Goal: Task Accomplishment & Management: Manage account settings

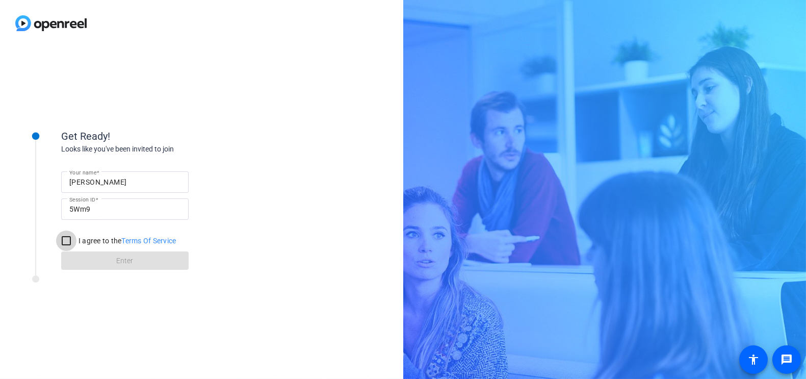
click at [67, 243] on input "I agree to the Terms Of Service" at bounding box center [66, 241] width 20 height 20
checkbox input "true"
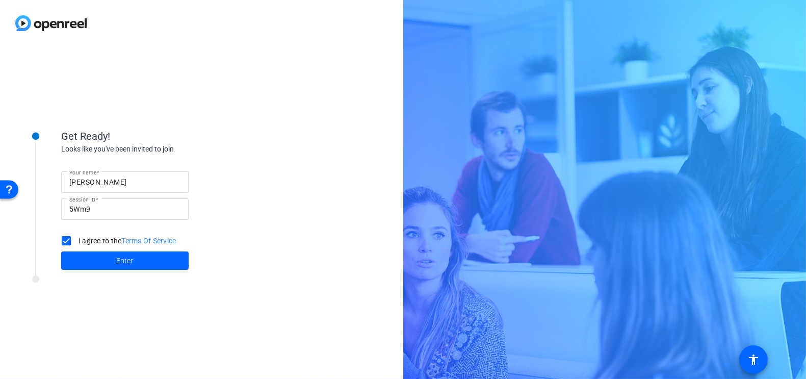
click at [38, 31] on img at bounding box center [51, 23] width 102 height 46
click at [41, 26] on img at bounding box center [51, 23] width 102 height 46
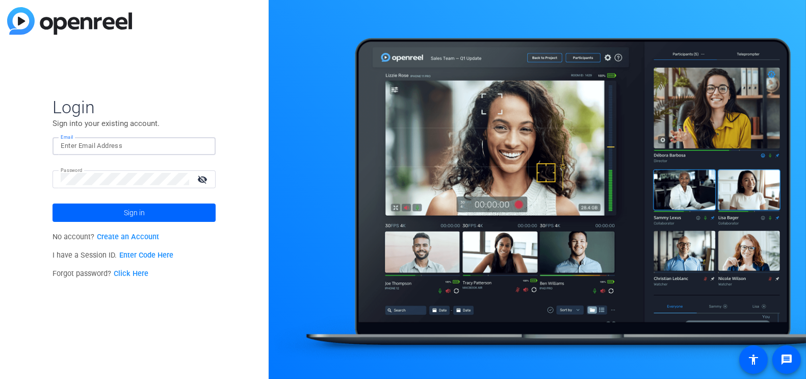
click at [134, 151] on input "Email" at bounding box center [134, 146] width 147 height 12
click at [144, 215] on span "Sign in" at bounding box center [134, 213] width 21 height 26
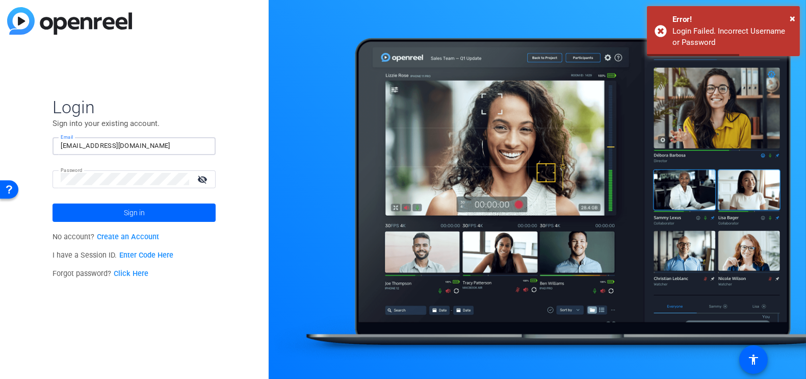
click at [71, 143] on input "[EMAIL_ADDRESS][DOMAIN_NAME]" at bounding box center [134, 146] width 147 height 12
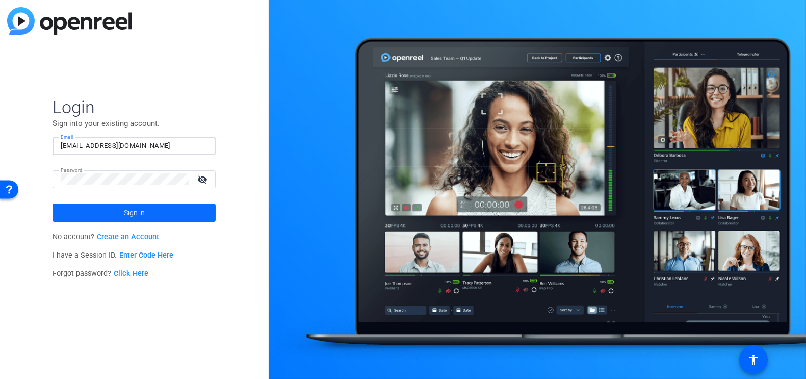
type input "[EMAIL_ADDRESS][DOMAIN_NAME]"
click at [95, 210] on span at bounding box center [134, 212] width 163 height 24
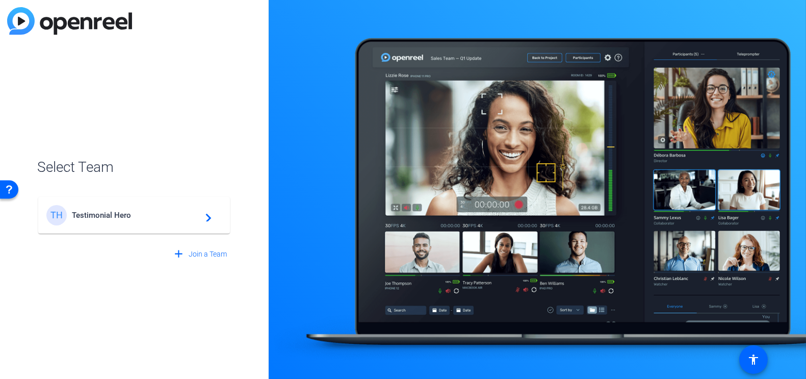
click at [95, 210] on div "TH Testimonial Hero navigate_next" at bounding box center [133, 215] width 175 height 20
click at [209, 218] on div "TH Testimonial Hero navigate_next" at bounding box center [134, 210] width 194 height 49
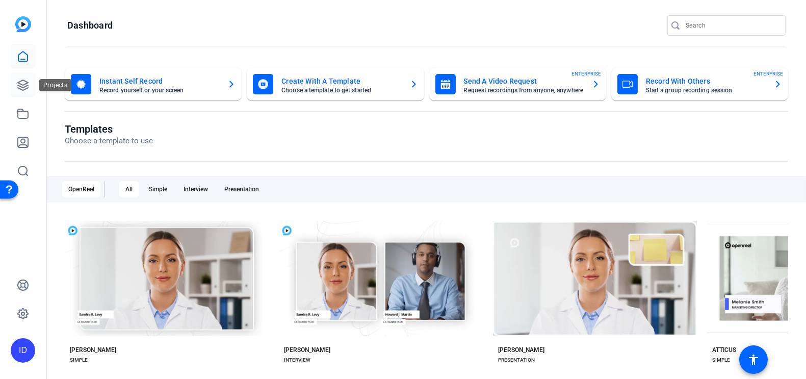
click at [18, 78] on link at bounding box center [23, 85] width 24 height 24
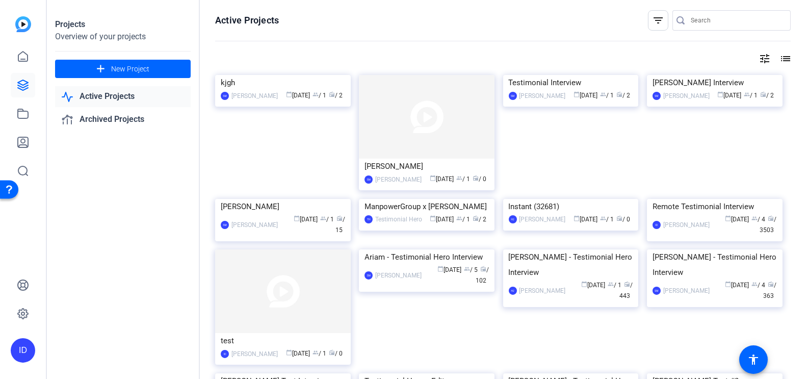
click at [111, 93] on link "Active Projects" at bounding box center [123, 96] width 136 height 21
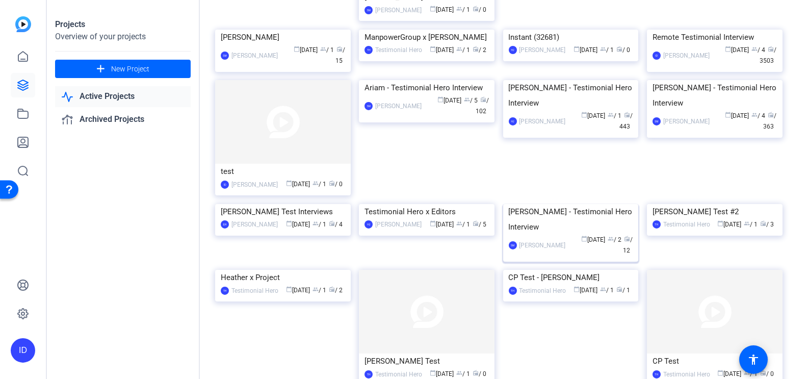
scroll to position [166, 0]
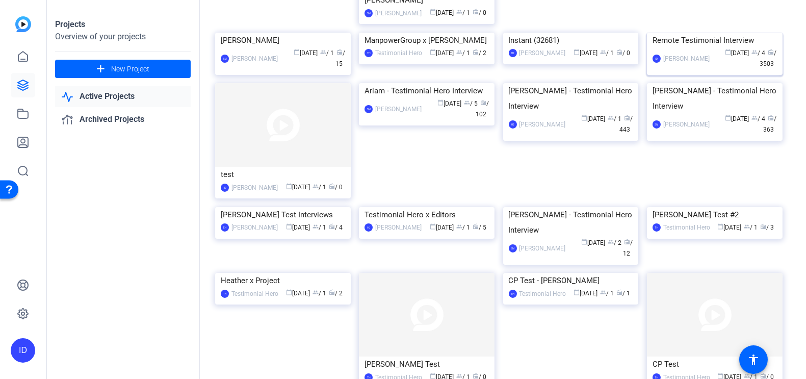
click at [702, 48] on div "Remote Testimonial Interview" at bounding box center [715, 40] width 124 height 15
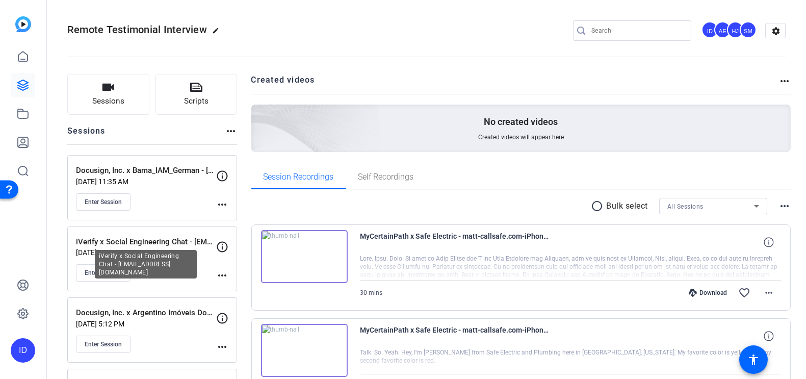
scroll to position [86, 0]
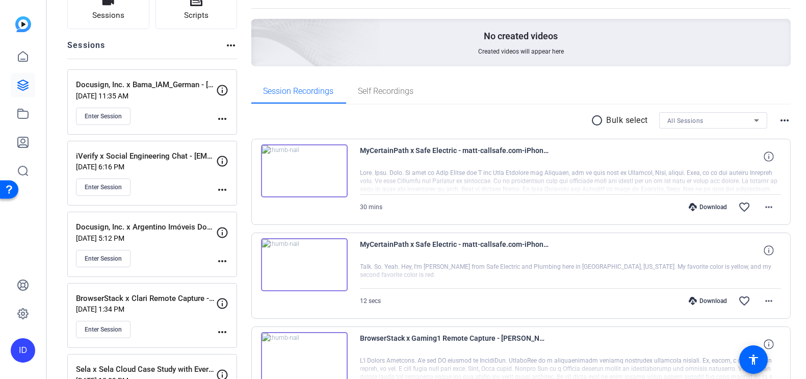
click at [180, 168] on p "[DATE] 6:16 PM" at bounding box center [146, 167] width 140 height 8
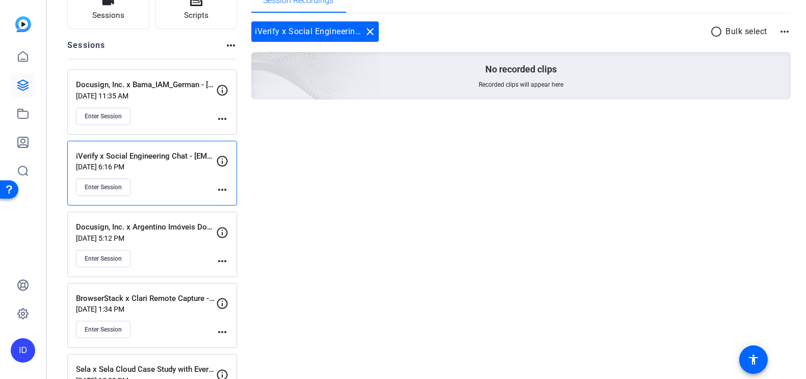
click at [224, 184] on mat-icon "more_horiz" at bounding box center [222, 190] width 12 height 12
click at [221, 201] on button "Edit Session" at bounding box center [247, 202] width 63 height 13
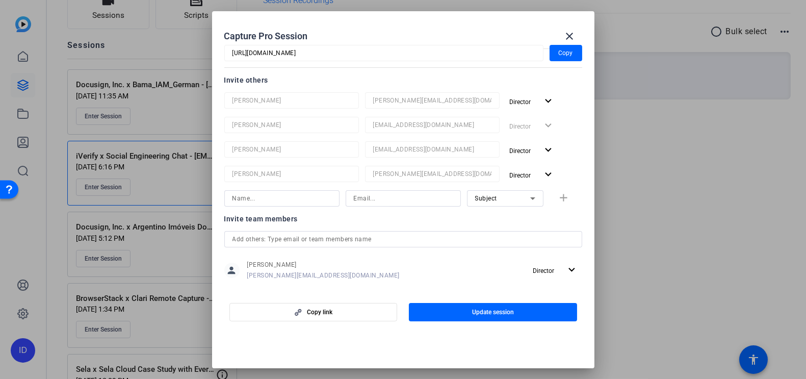
scroll to position [0, 0]
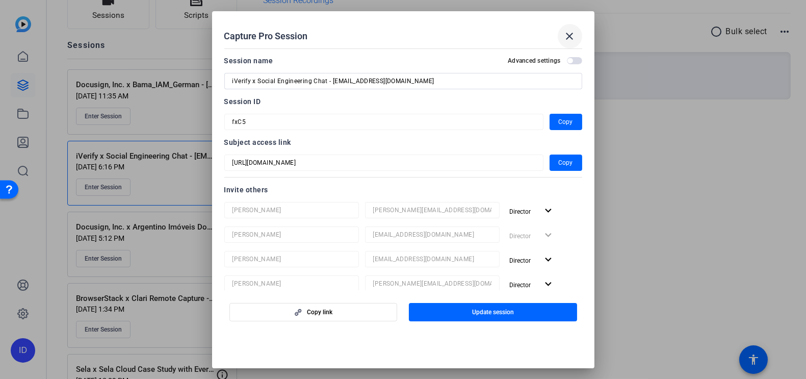
click at [574, 30] on mat-icon "close" at bounding box center [570, 36] width 12 height 12
